Goal: Information Seeking & Learning: Learn about a topic

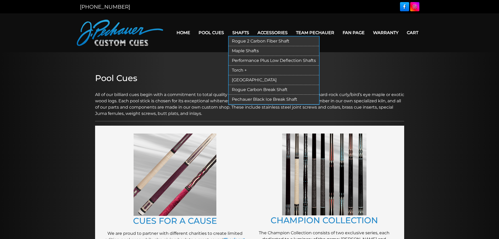
click at [254, 88] on link "Rogue Carbon Break Shaft" at bounding box center [274, 90] width 90 height 10
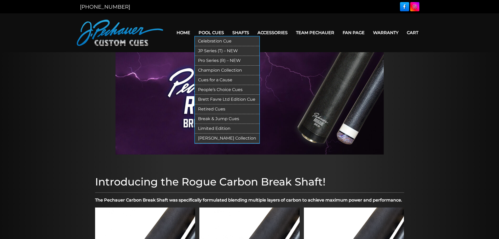
click at [215, 106] on link "Retired Cues" at bounding box center [227, 109] width 64 height 10
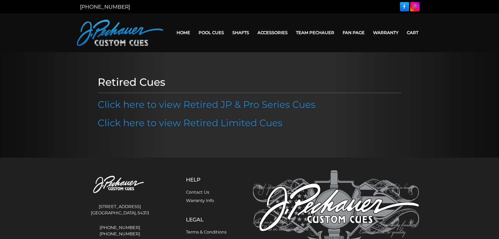
click at [215, 110] on link "Click here to view Retired JP & Pro Series Cues" at bounding box center [207, 105] width 218 height 12
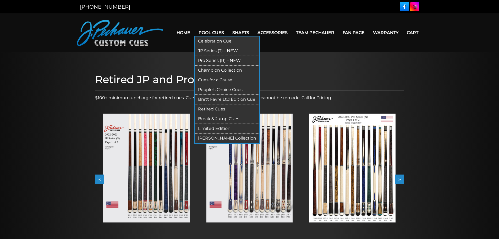
click at [217, 107] on link "Retired Cues" at bounding box center [227, 109] width 64 height 10
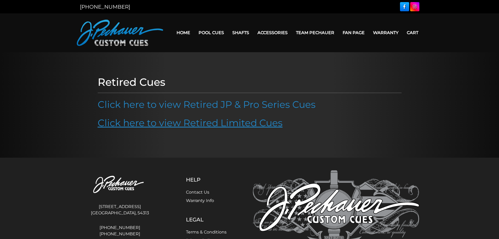
click at [218, 122] on link "Click here to view Retired Limited Cues" at bounding box center [190, 123] width 185 height 12
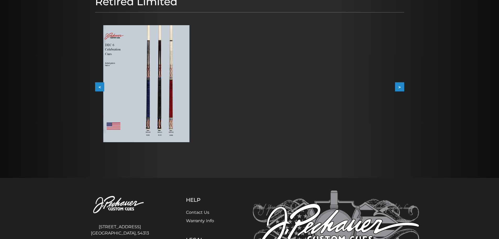
scroll to position [79, 0]
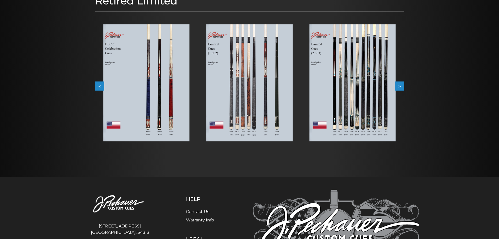
click at [251, 114] on img at bounding box center [249, 82] width 86 height 117
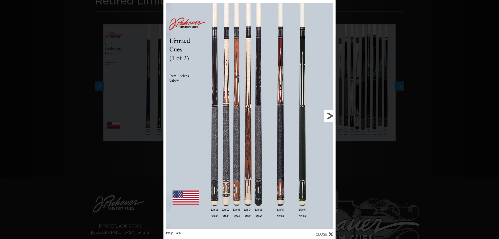
click at [333, 116] on link at bounding box center [297, 115] width 78 height 231
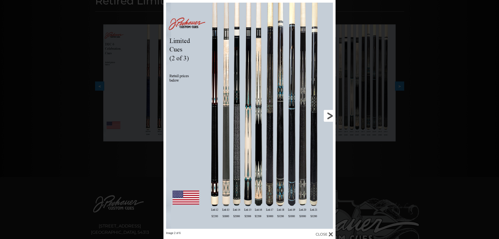
click at [331, 116] on link at bounding box center [297, 115] width 78 height 231
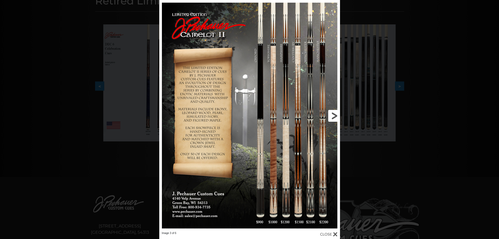
click at [331, 116] on link at bounding box center [299, 115] width 81 height 231
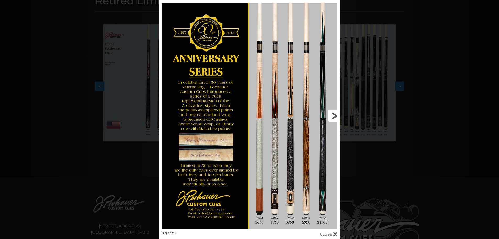
click at [331, 116] on link at bounding box center [299, 115] width 81 height 231
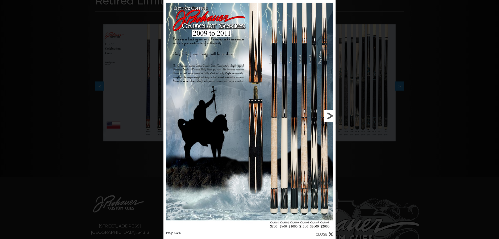
click at [331, 116] on link at bounding box center [297, 115] width 78 height 231
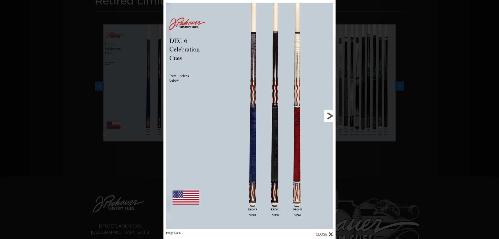
click at [331, 116] on link at bounding box center [297, 115] width 78 height 231
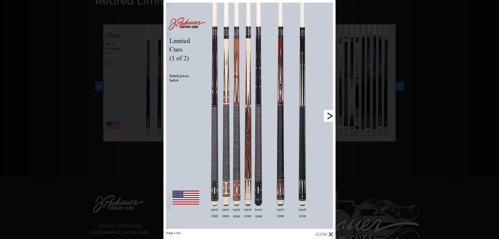
click at [329, 116] on link at bounding box center [297, 115] width 78 height 231
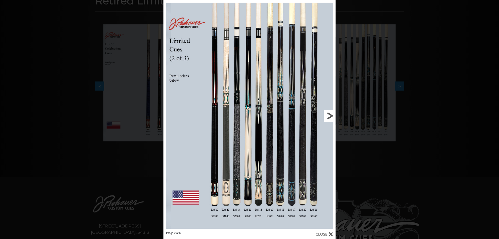
click at [329, 116] on link at bounding box center [297, 115] width 78 height 231
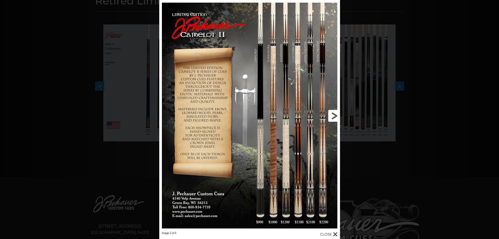
click at [331, 115] on link at bounding box center [299, 115] width 81 height 231
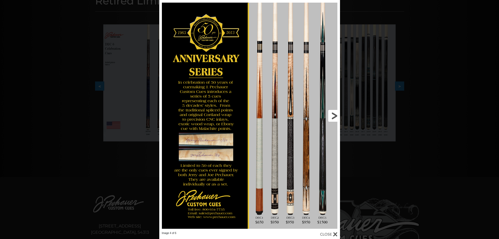
click at [334, 115] on link at bounding box center [299, 115] width 81 height 231
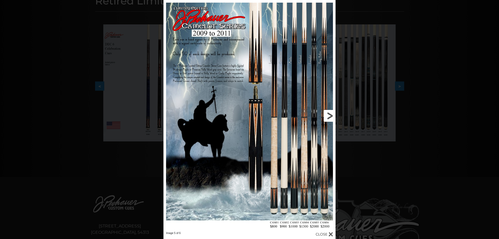
click at [331, 115] on link at bounding box center [297, 115] width 78 height 231
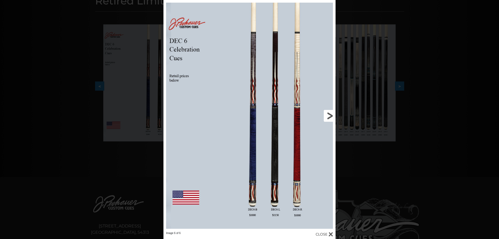
click at [331, 115] on link at bounding box center [297, 115] width 78 height 231
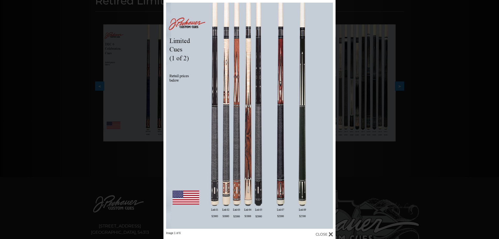
click at [50, 69] on div "Image 1 of 6" at bounding box center [249, 119] width 499 height 239
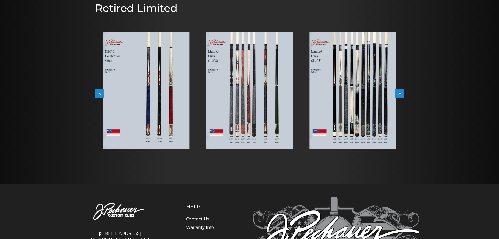
scroll to position [0, 0]
